Goal: Transaction & Acquisition: Obtain resource

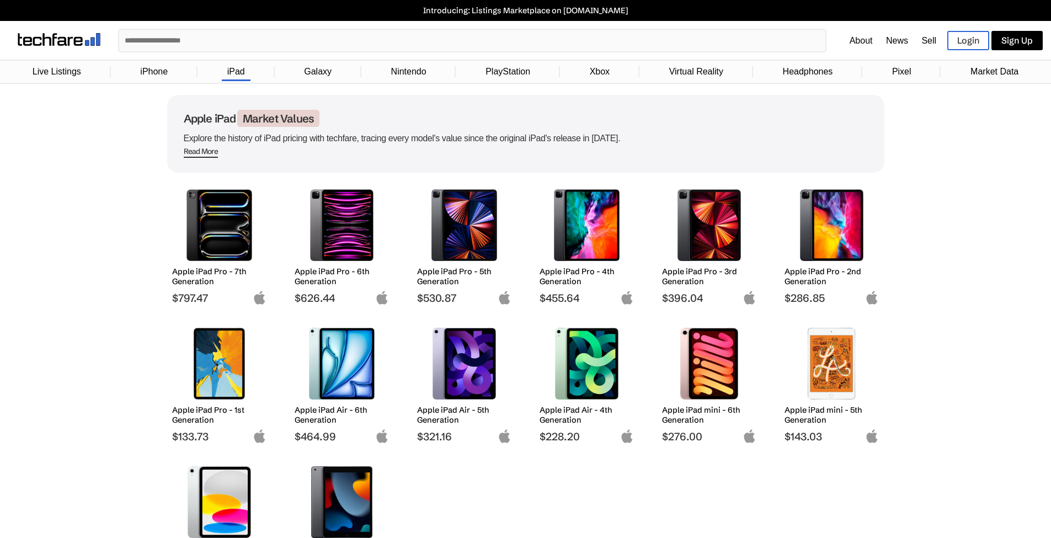
click at [205, 151] on span "Read More" at bounding box center [201, 152] width 35 height 11
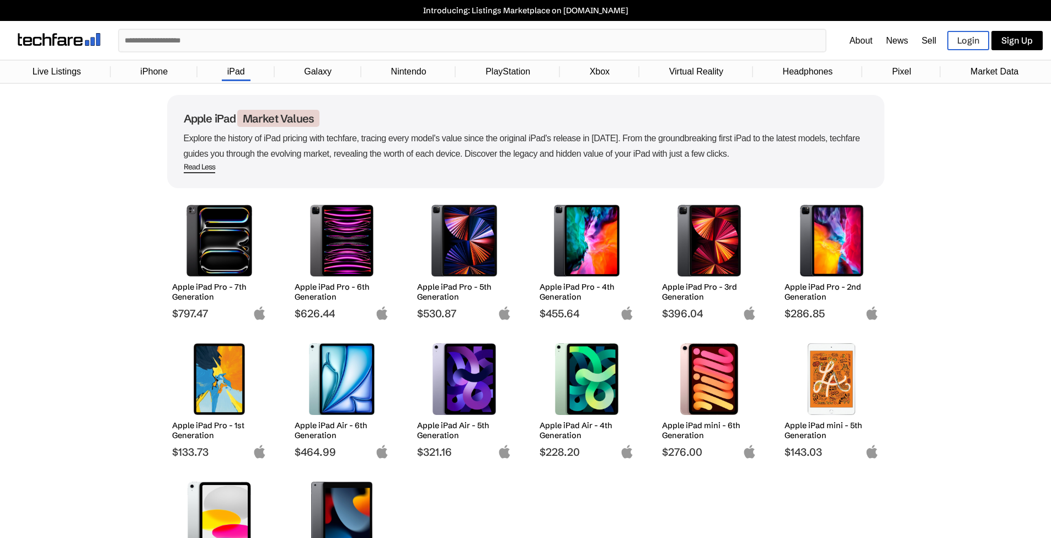
click at [235, 67] on link "iPad" at bounding box center [236, 71] width 29 height 21
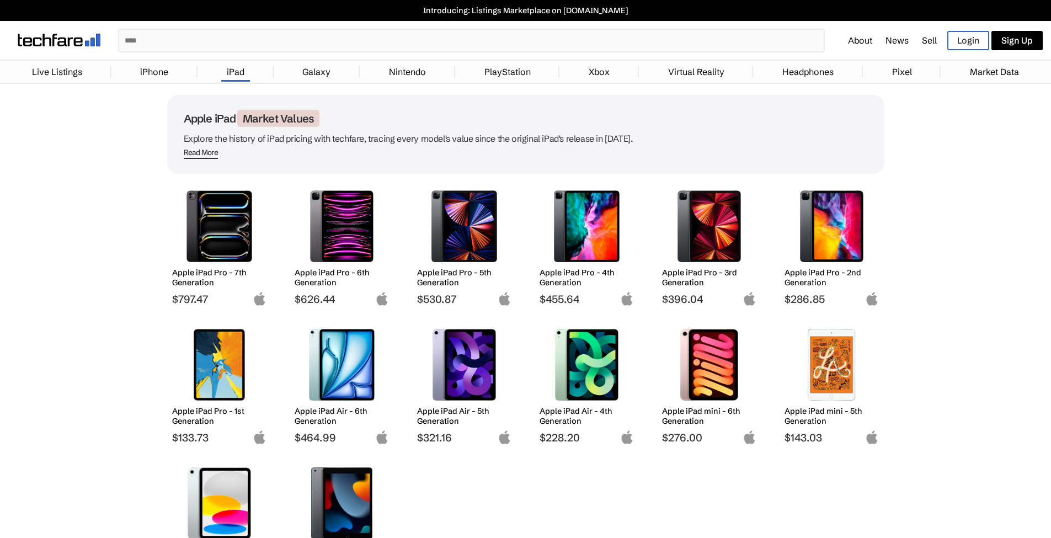
click at [206, 375] on img at bounding box center [219, 365] width 78 height 72
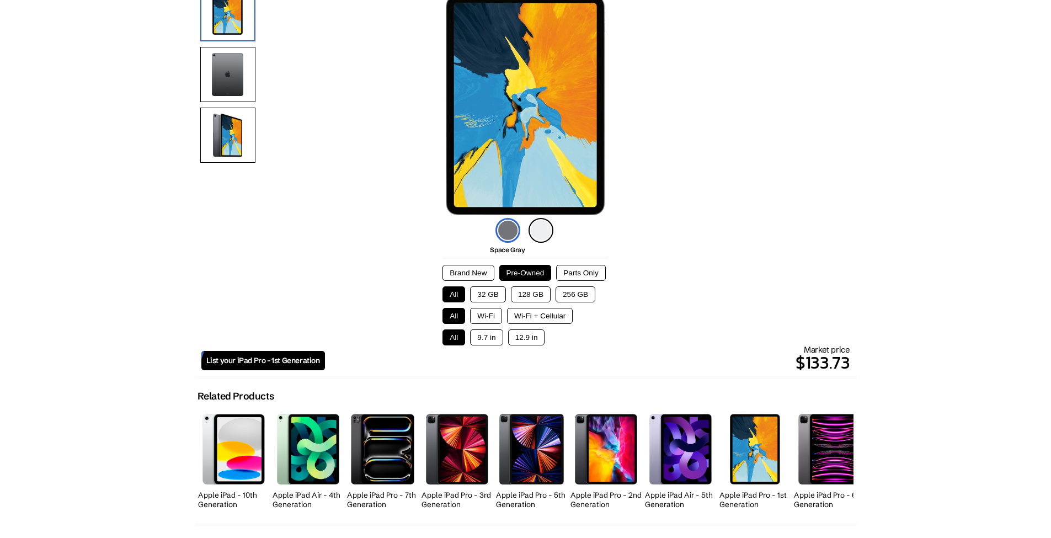
scroll to position [147, 0]
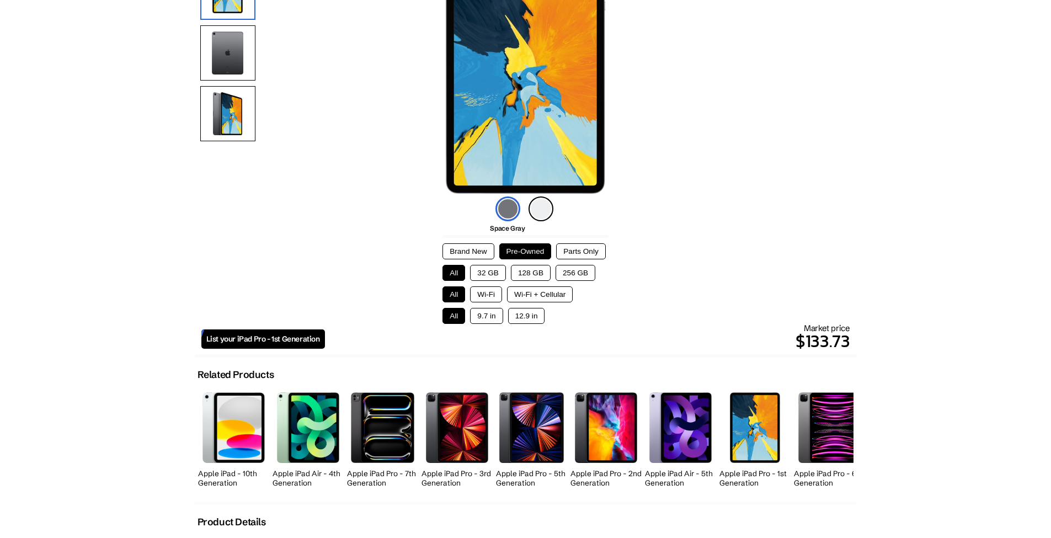
click at [576, 246] on button "Parts Only" at bounding box center [580, 251] width 49 height 16
click at [491, 274] on button "32 GB" at bounding box center [488, 273] width 36 height 16
click at [529, 272] on button "128 GB" at bounding box center [531, 273] width 40 height 16
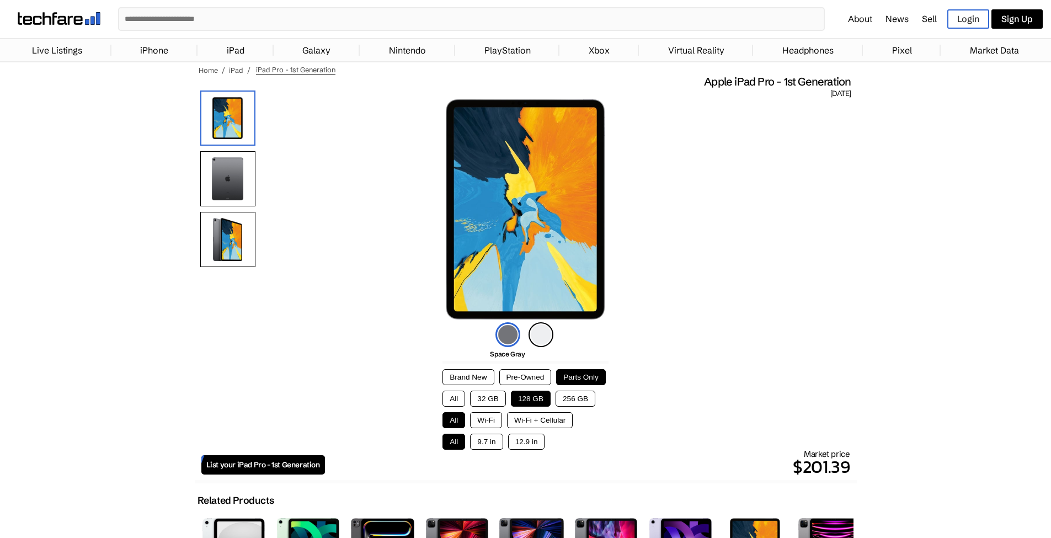
scroll to position [0, 0]
